Goal: Check status: Check status

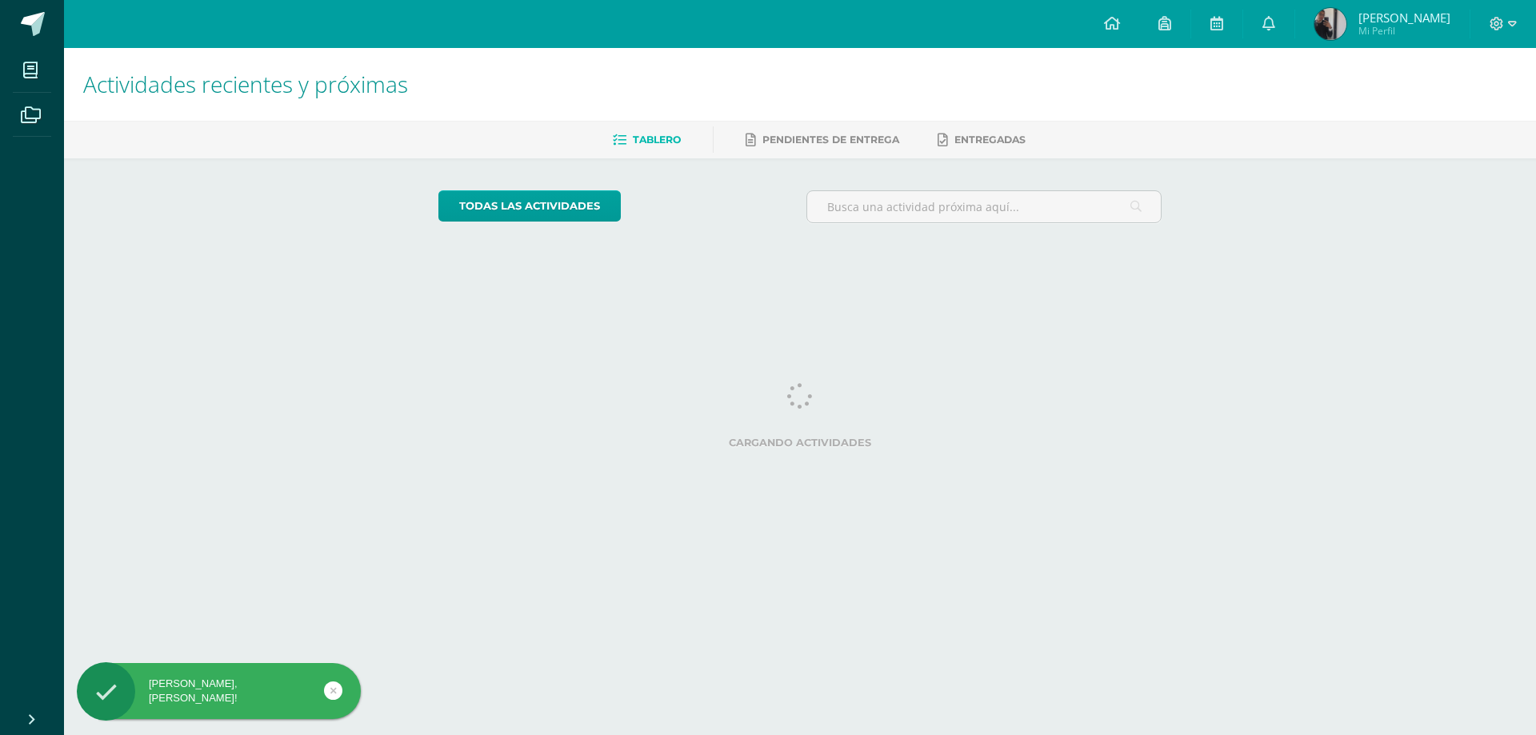
click at [1362, 18] on span "[PERSON_NAME]" at bounding box center [1404, 18] width 92 height 16
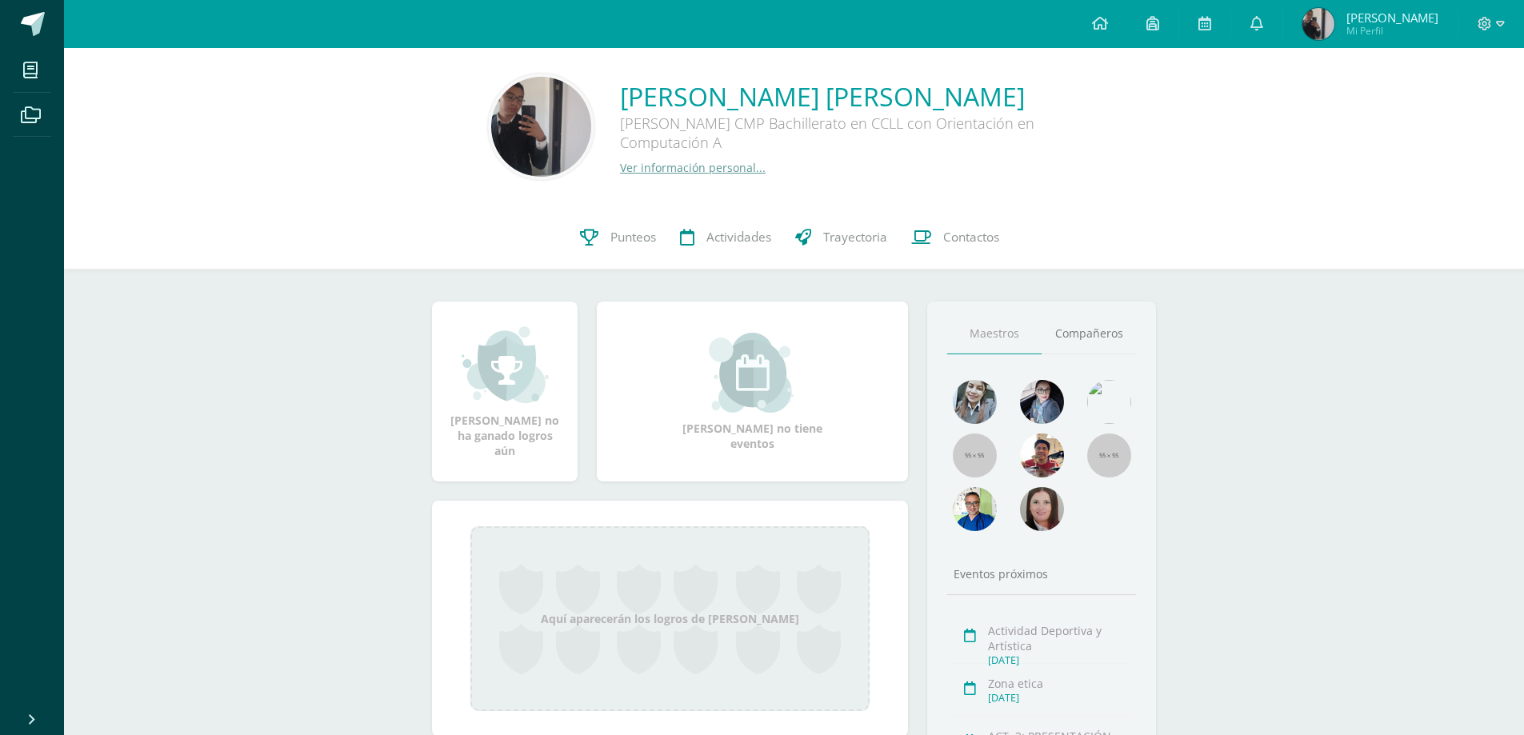
click at [632, 238] on span "Punteos" at bounding box center [633, 237] width 46 height 17
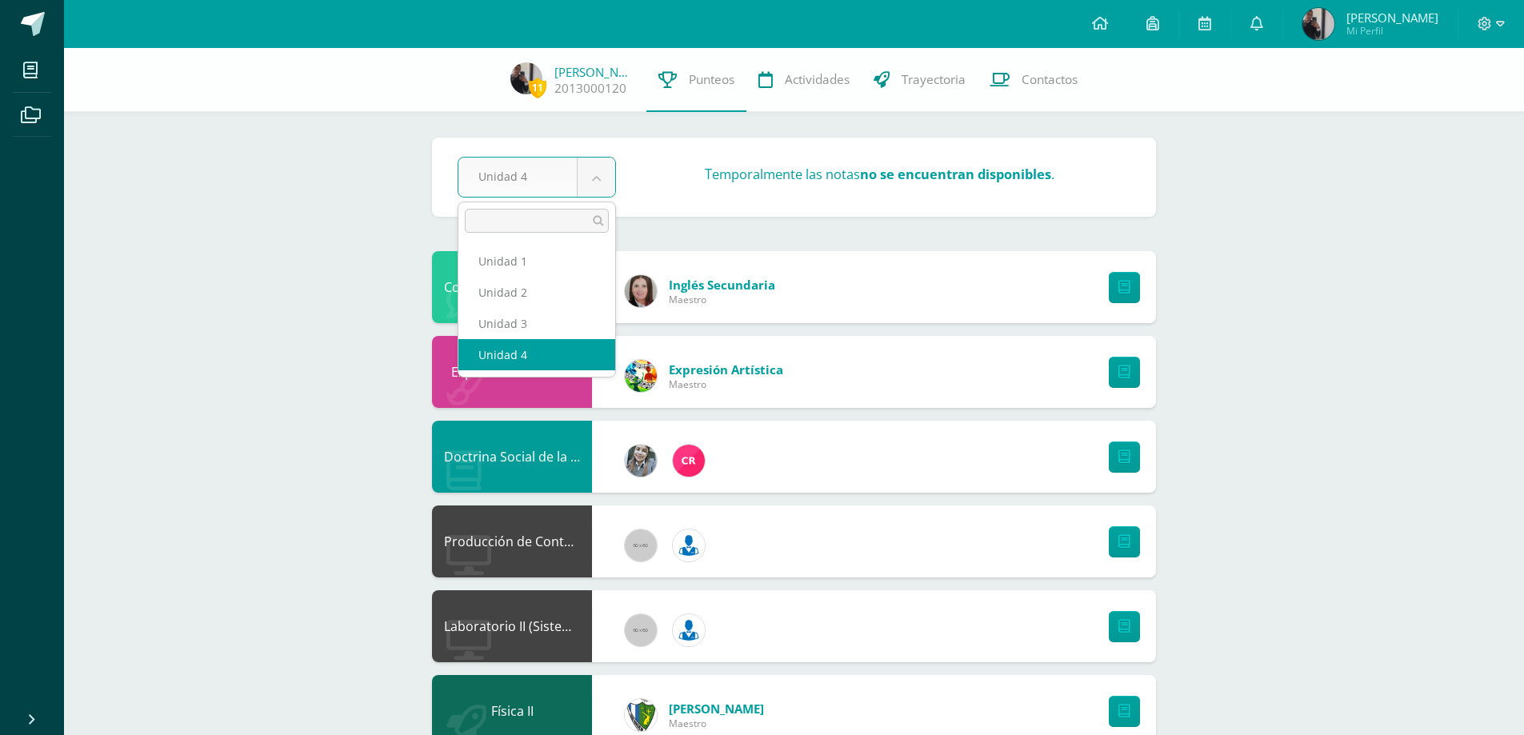
select select "Unidad 3"
